Goal: Task Accomplishment & Management: Manage account settings

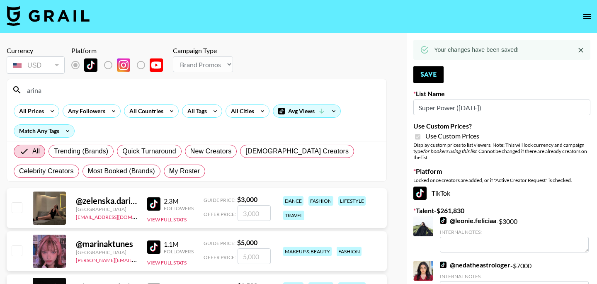
select select "Brand"
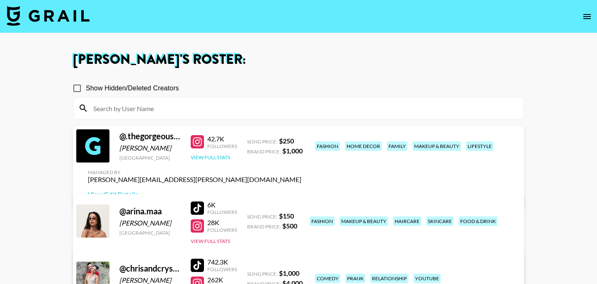
click at [220, 160] on button "View Full Stats" at bounding box center [210, 157] width 39 height 6
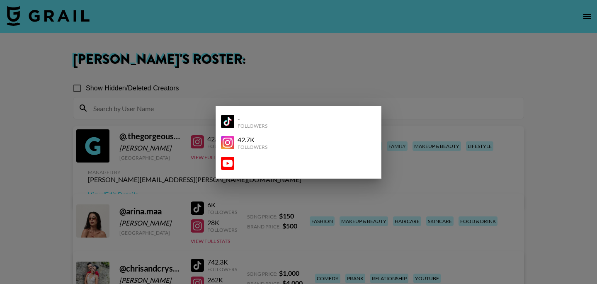
click at [187, 165] on div at bounding box center [298, 142] width 597 height 284
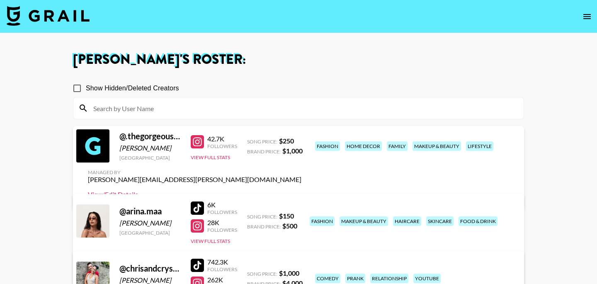
click at [301, 190] on link "View/Edit Details" at bounding box center [195, 194] width 214 height 8
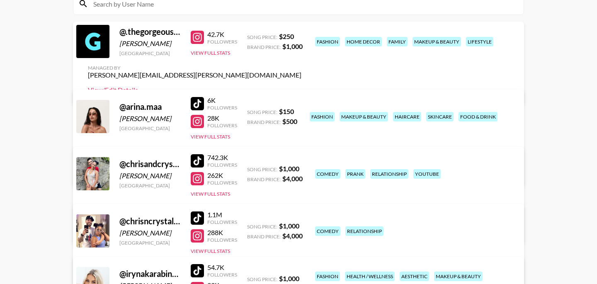
scroll to position [101, 0]
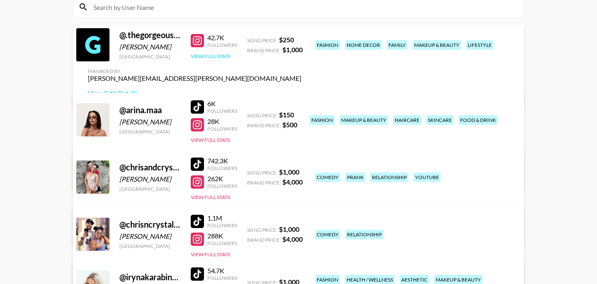
click at [213, 59] on button "View Full Stats" at bounding box center [210, 56] width 39 height 6
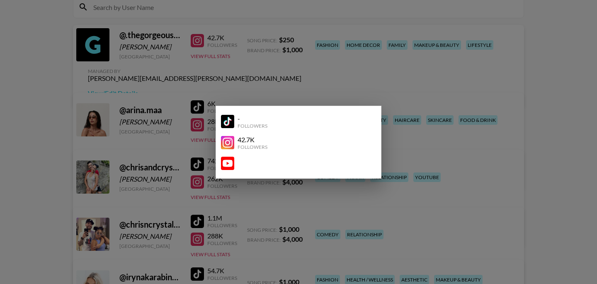
click at [270, 139] on div "42.7K Followers" at bounding box center [295, 143] width 148 height 15
click at [252, 141] on div "42.7K" at bounding box center [253, 140] width 30 height 8
click at [229, 141] on img at bounding box center [227, 142] width 13 height 13
click at [258, 75] on div at bounding box center [298, 142] width 597 height 284
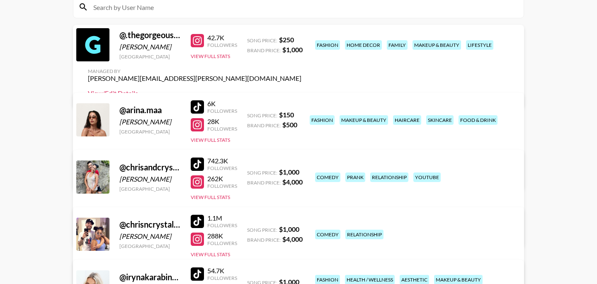
click at [301, 89] on link "View/Edit Details" at bounding box center [195, 93] width 214 height 8
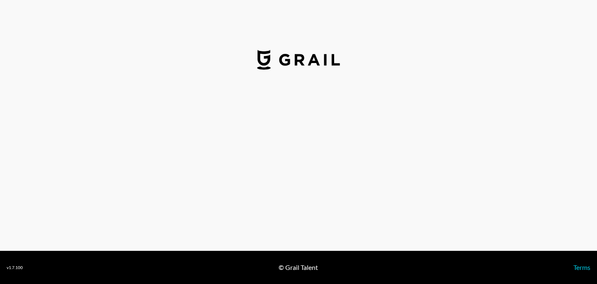
select select "USD"
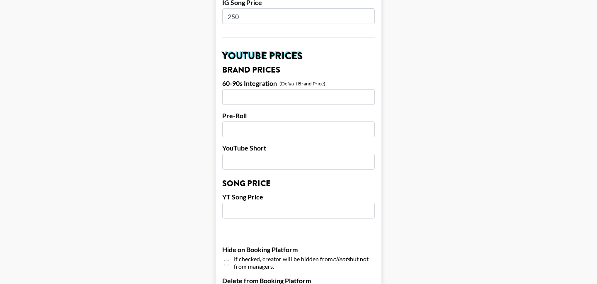
scroll to position [841, 0]
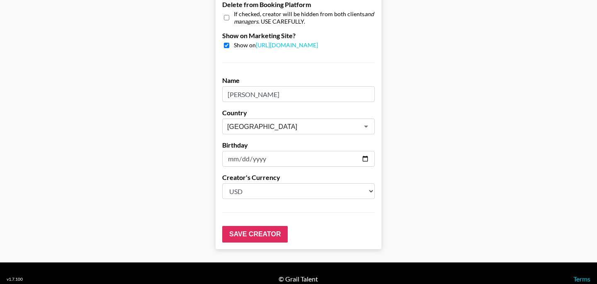
drag, startPoint x: 278, startPoint y: 83, endPoint x: 196, endPoint y: 81, distance: 82.1
